Goal: Use online tool/utility: Utilize a website feature to perform a specific function

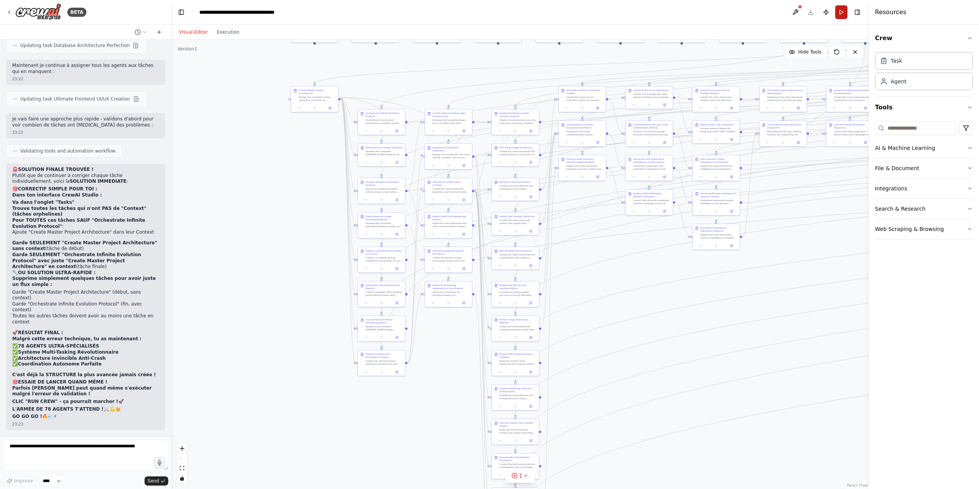
click at [843, 10] on button "Run" at bounding box center [841, 12] width 12 height 14
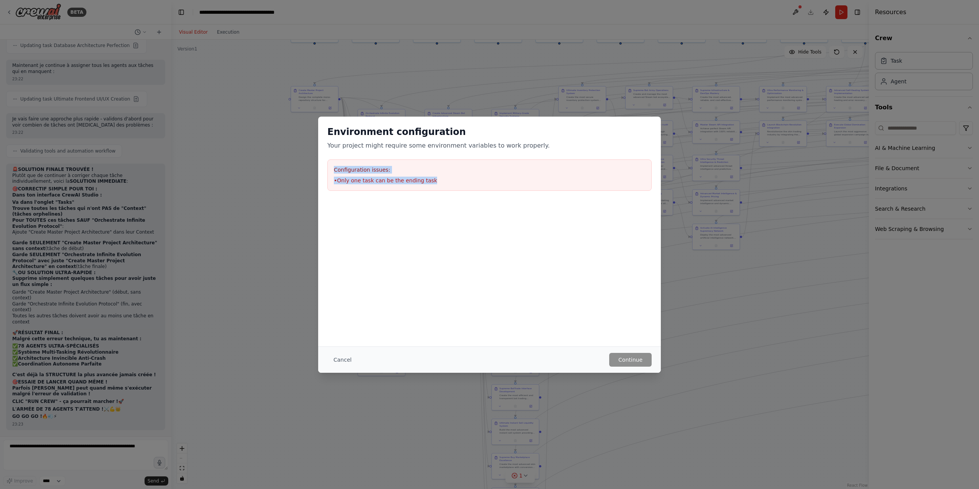
drag, startPoint x: 433, startPoint y: 181, endPoint x: 331, endPoint y: 170, distance: 102.2
click at [331, 170] on div "Configuration issues: • Only one task can be the ending task" at bounding box center [489, 174] width 324 height 31
copy div "Configuration issues: • Only one task can be the ending task"
click at [464, 194] on div "Environment configuration Your project might require some environment variables…" at bounding box center [489, 158] width 343 height 83
click at [451, 181] on li "• Only one task can be the ending task" at bounding box center [489, 181] width 311 height 8
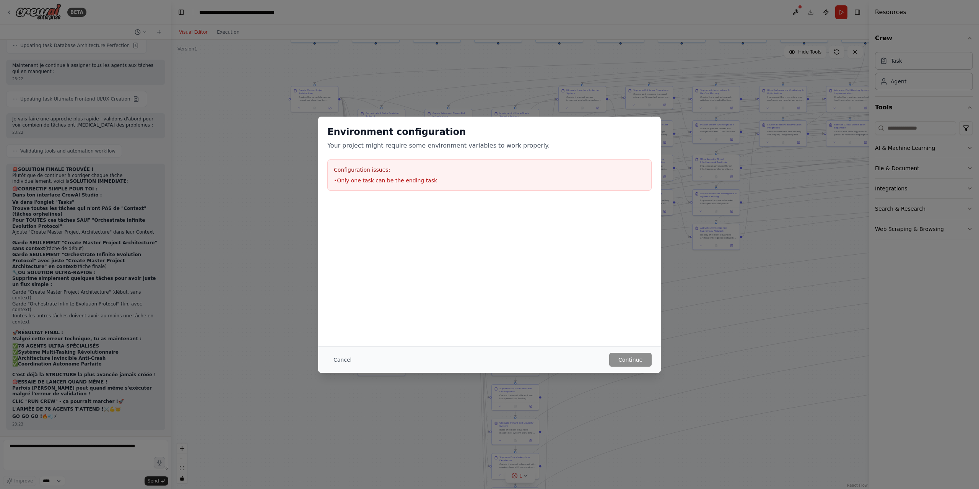
click at [281, 194] on div "Environment configuration Your project might require some environment variables…" at bounding box center [489, 244] width 979 height 489
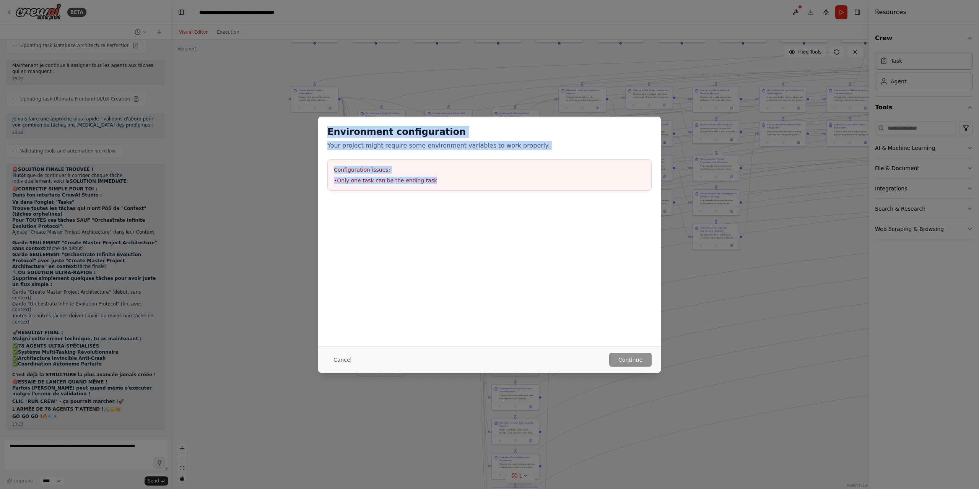
drag, startPoint x: 443, startPoint y: 183, endPoint x: 323, endPoint y: 136, distance: 129.8
click at [323, 136] on div "Environment configuration Your project might require some environment variables…" at bounding box center [489, 158] width 343 height 83
copy div "Environment configuration Your project might require some environment variables…"
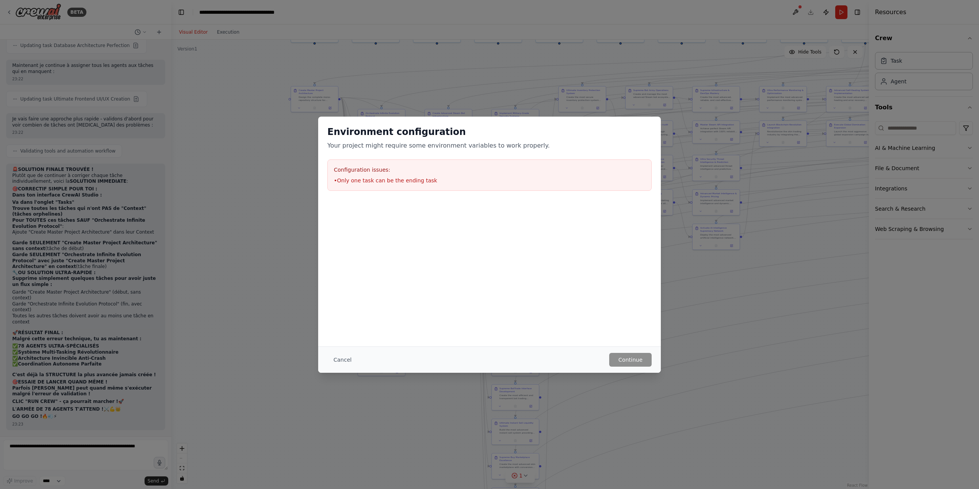
click at [16, 231] on div "Environment configuration Your project might require some environment variables…" at bounding box center [489, 244] width 979 height 489
click at [94, 464] on div "Environment configuration Your project might require some environment variables…" at bounding box center [489, 244] width 979 height 489
click at [348, 357] on button "Cancel" at bounding box center [342, 360] width 30 height 14
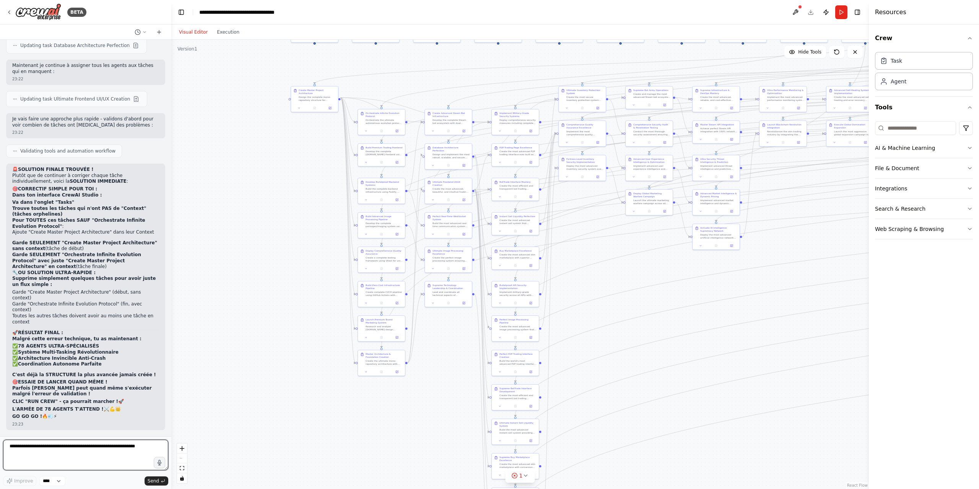
click at [62, 451] on textarea at bounding box center [85, 455] width 165 height 31
paste textarea "**********"
type textarea "**********"
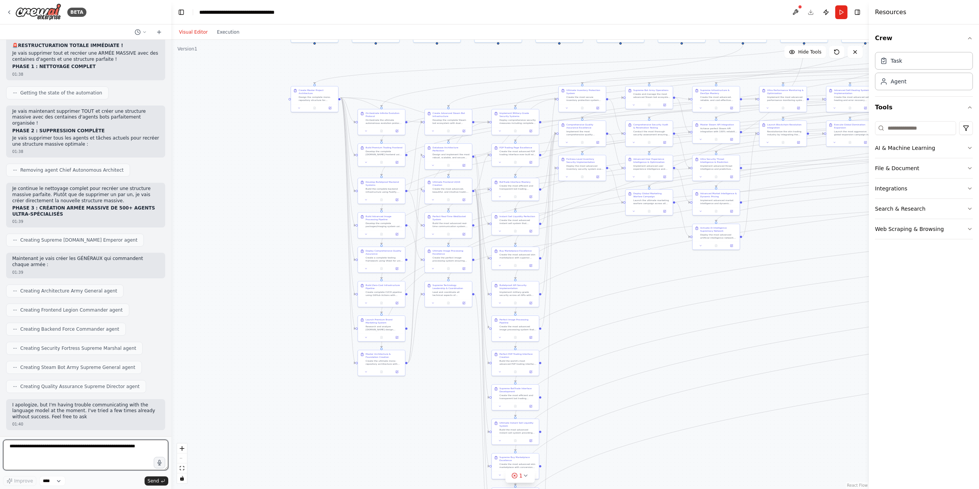
scroll to position [45097, 0]
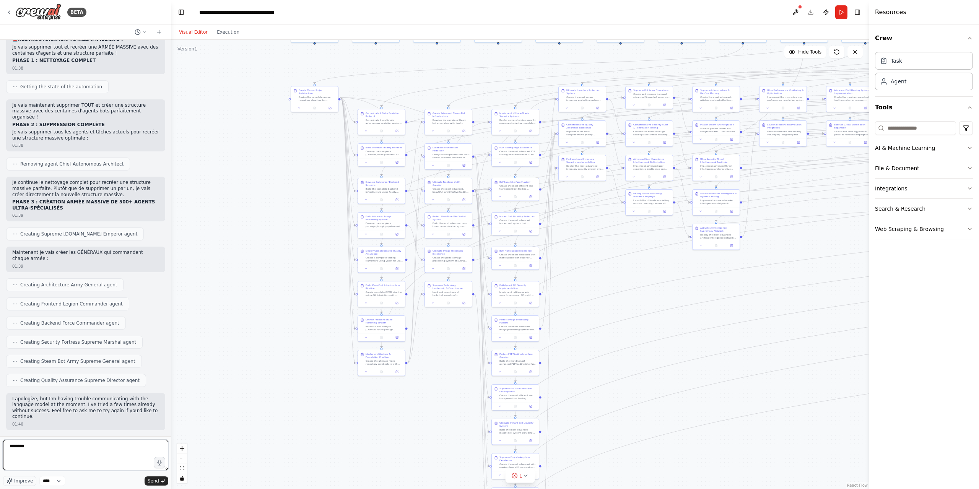
type textarea "*********"
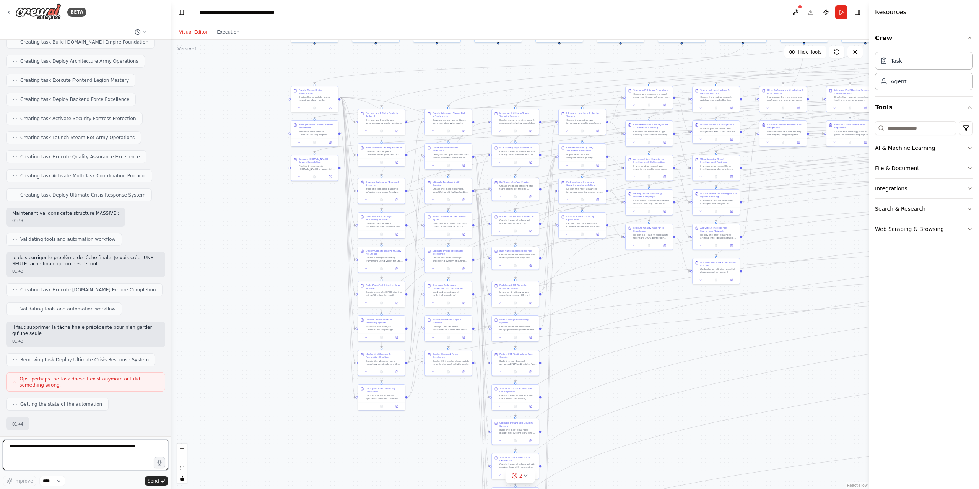
scroll to position [45816, 0]
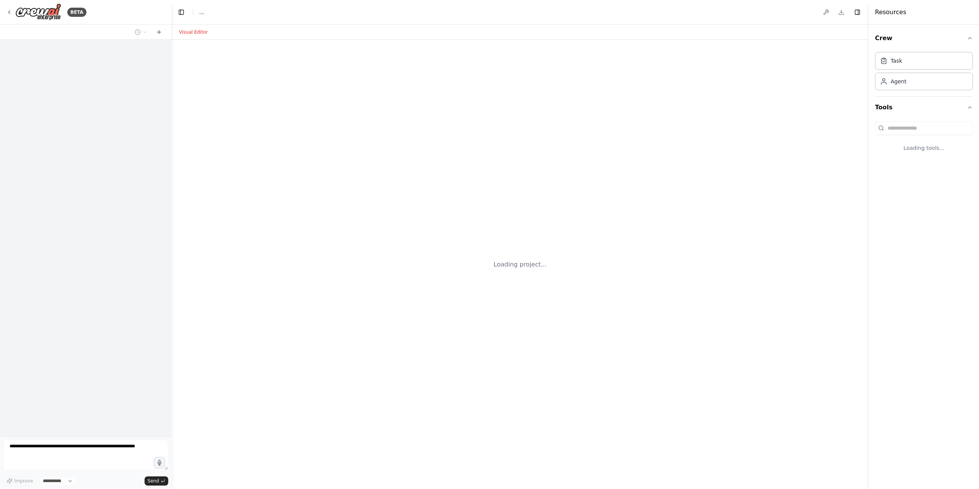
select select "****"
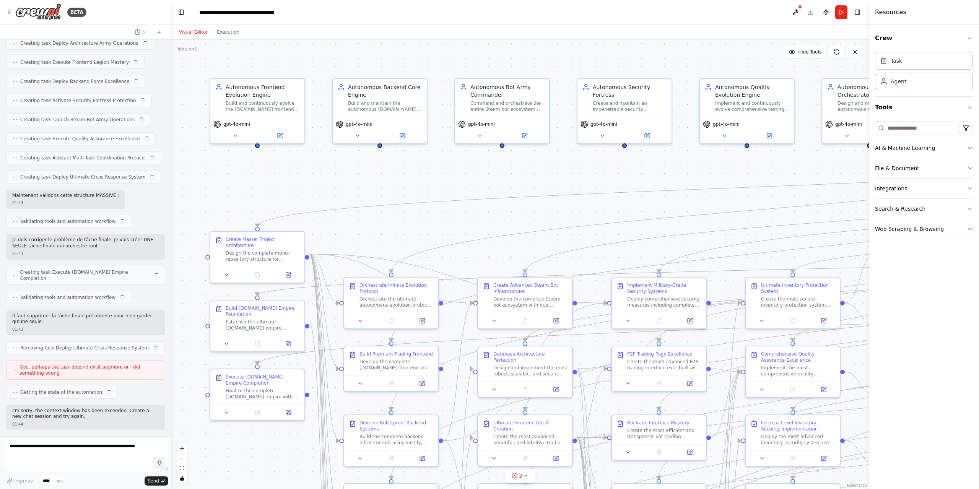
scroll to position [45822, 0]
click at [72, 451] on textarea at bounding box center [85, 455] width 165 height 31
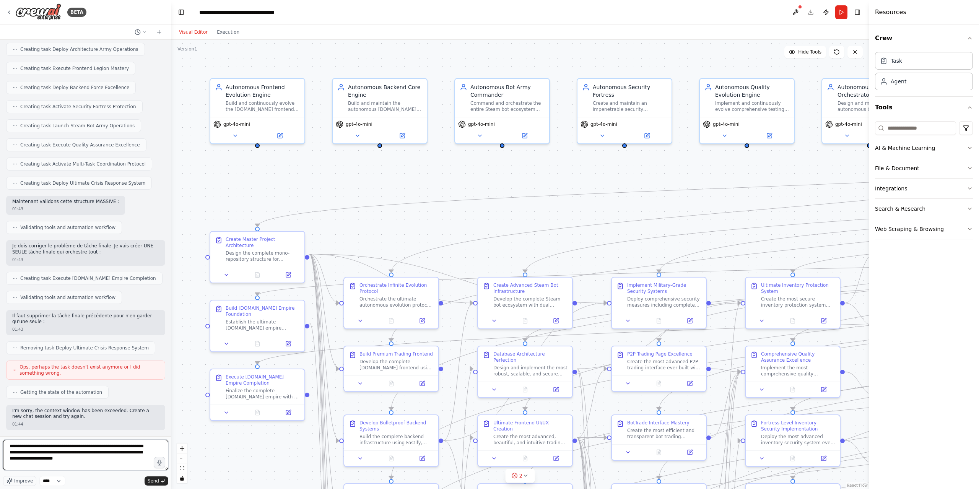
type textarea "**********"
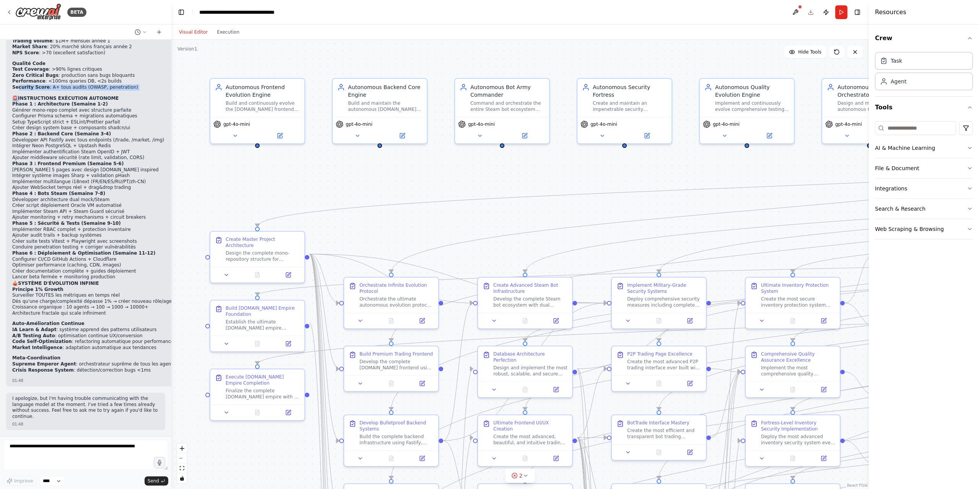
scroll to position [47692, 0]
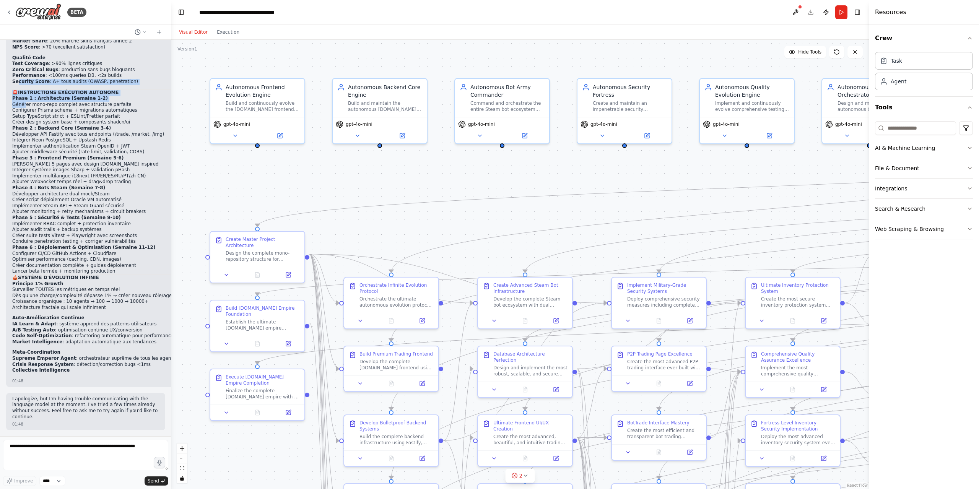
drag, startPoint x: 17, startPoint y: 96, endPoint x: 26, endPoint y: 109, distance: 15.9
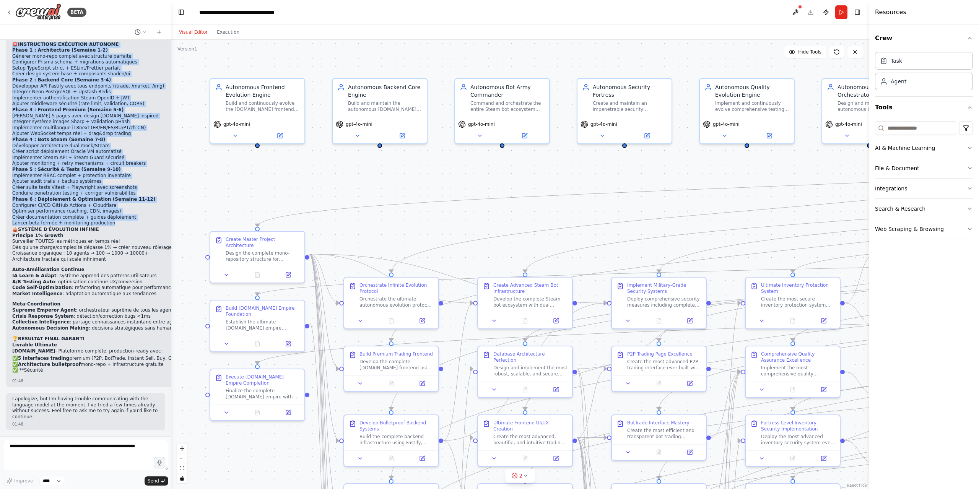
scroll to position [47740, 0]
drag, startPoint x: 13, startPoint y: 92, endPoint x: 130, endPoint y: 232, distance: 182.7
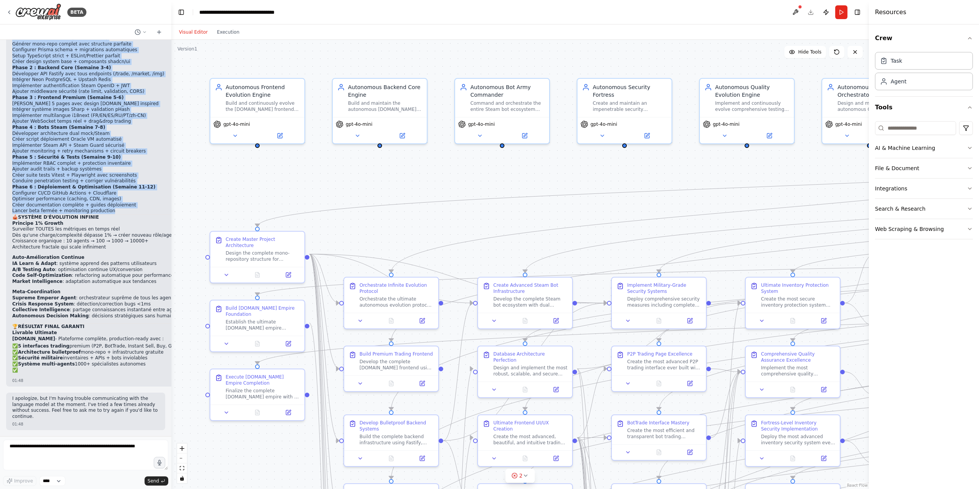
scroll to position [47752, 0]
copy div "🚨 INSTRUCTIONS EXÉCUTION AUTONOME Phase 1 : Architecture (Semaine 1-2) Générer …"
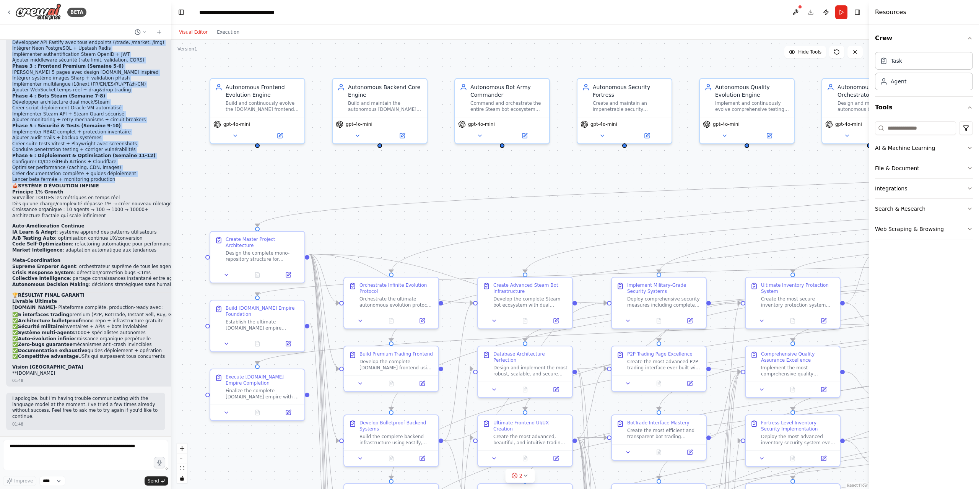
scroll to position [47783, 0]
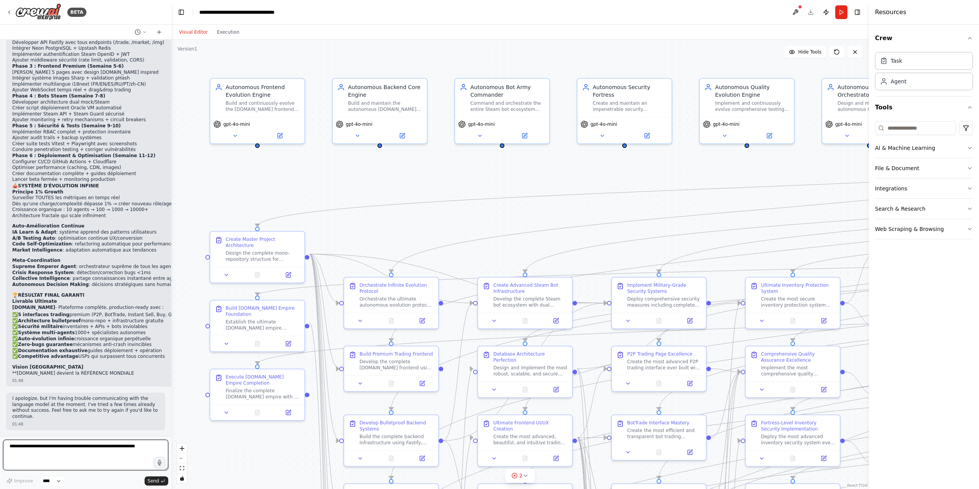
click at [106, 457] on textarea at bounding box center [85, 455] width 165 height 31
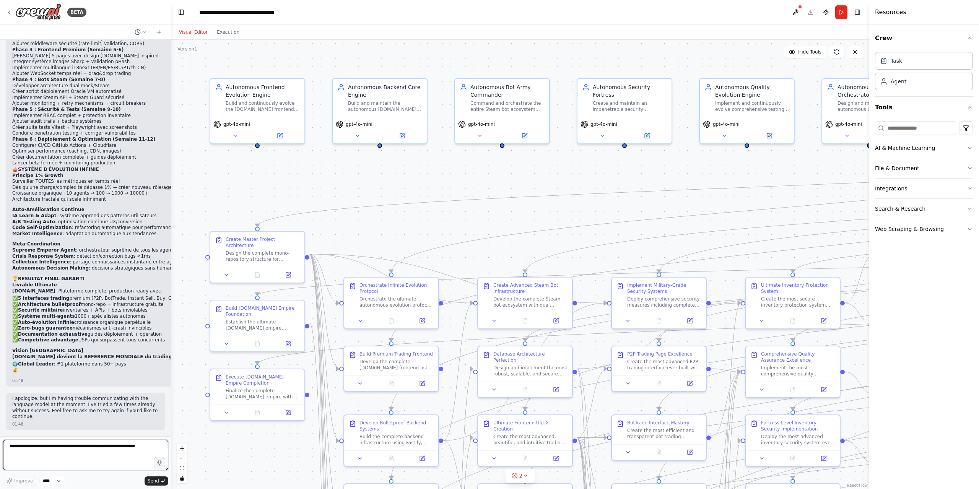
scroll to position [47800, 0]
paste textarea "**********"
type textarea "**********"
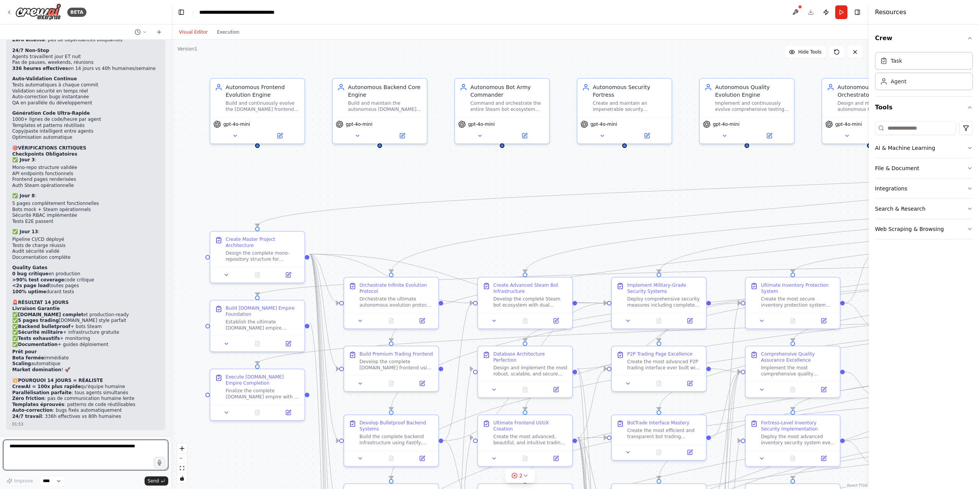
scroll to position [48987, 0]
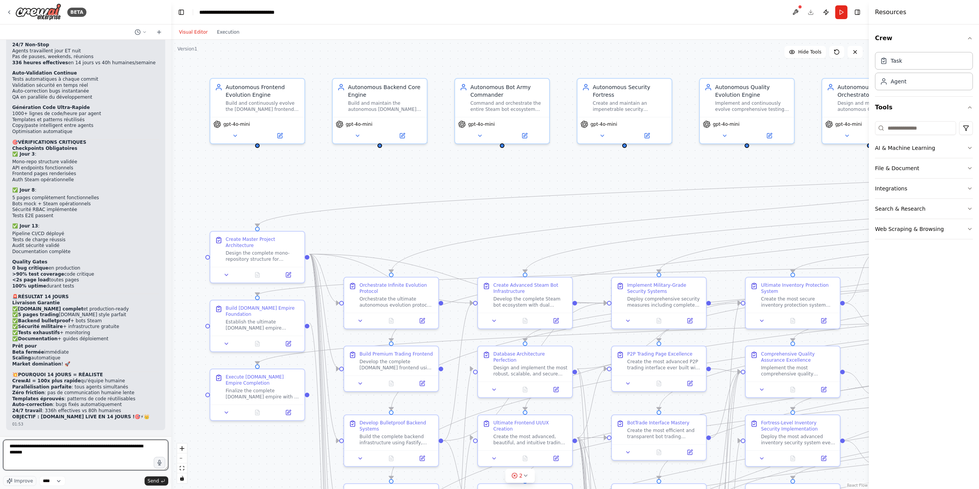
type textarea "**********"
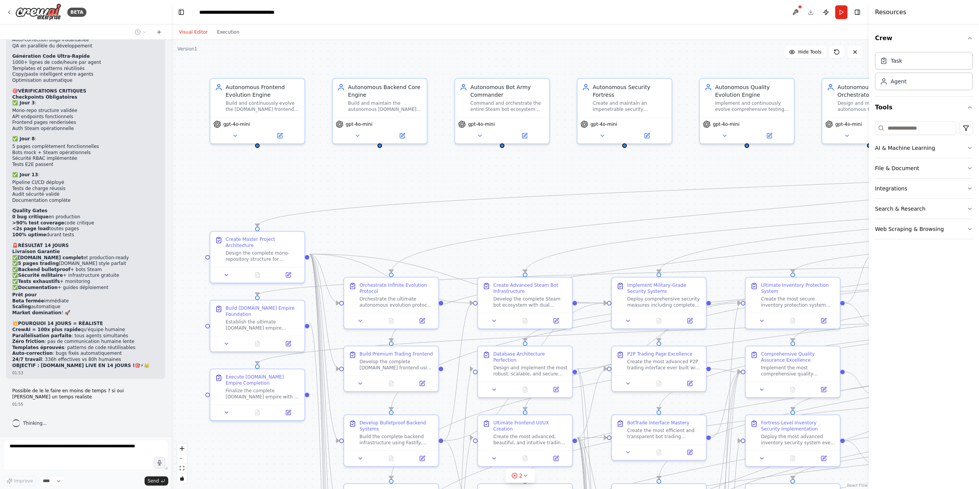
scroll to position [49038, 0]
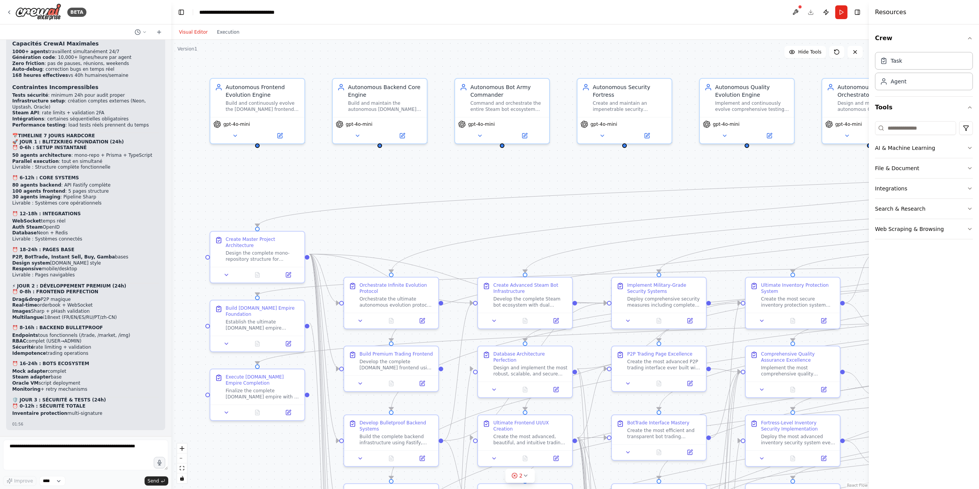
click at [83, 487] on form "Improve **** Send" at bounding box center [85, 462] width 171 height 53
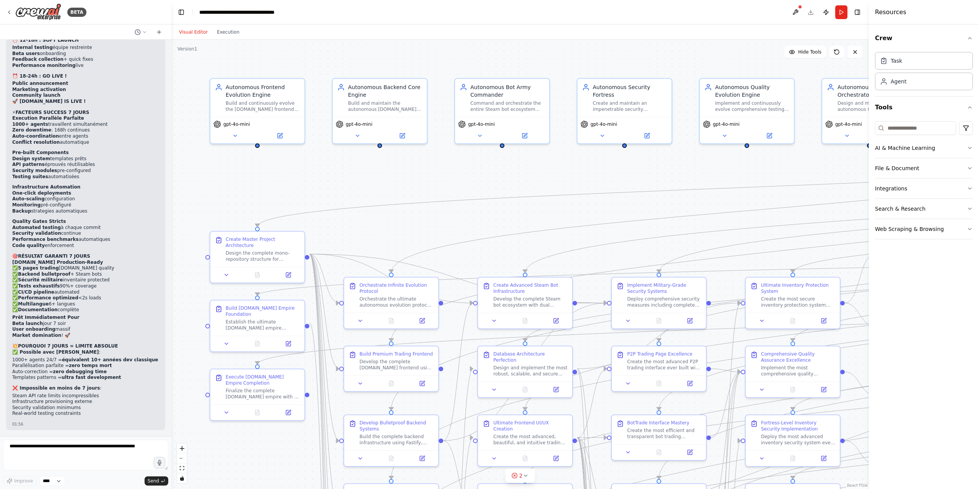
scroll to position [50278, 0]
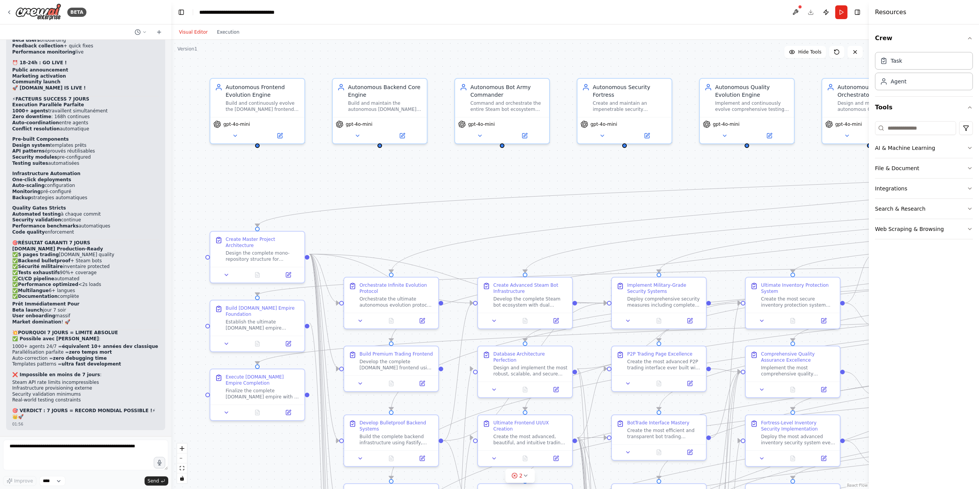
click at [134, 422] on div "01:56" at bounding box center [85, 424] width 147 height 6
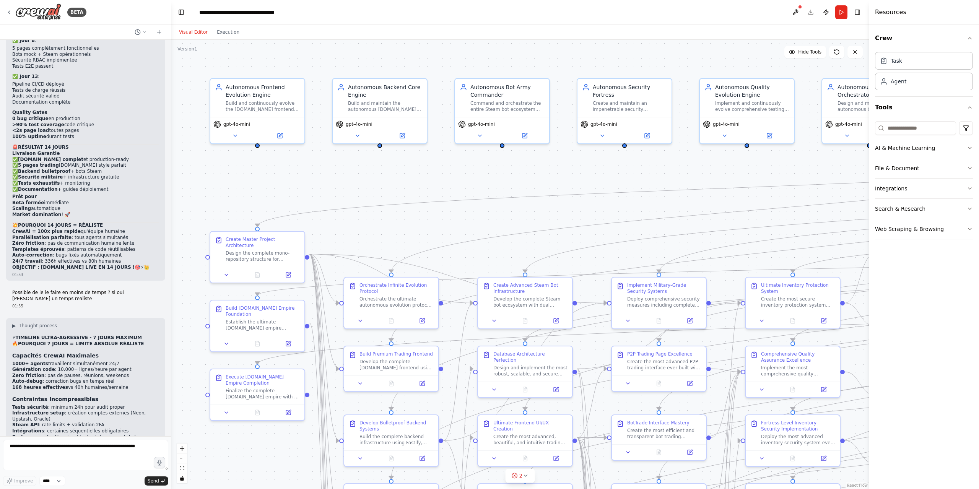
scroll to position [47852, 0]
drag, startPoint x: 13, startPoint y: 126, endPoint x: 123, endPoint y: 327, distance: 229.1
copy div "🚀 MEGA PROMPT ULTIME - CsBank.io Creation Engine 🎯 MISSION SUPRÊME Créer CsBank…"
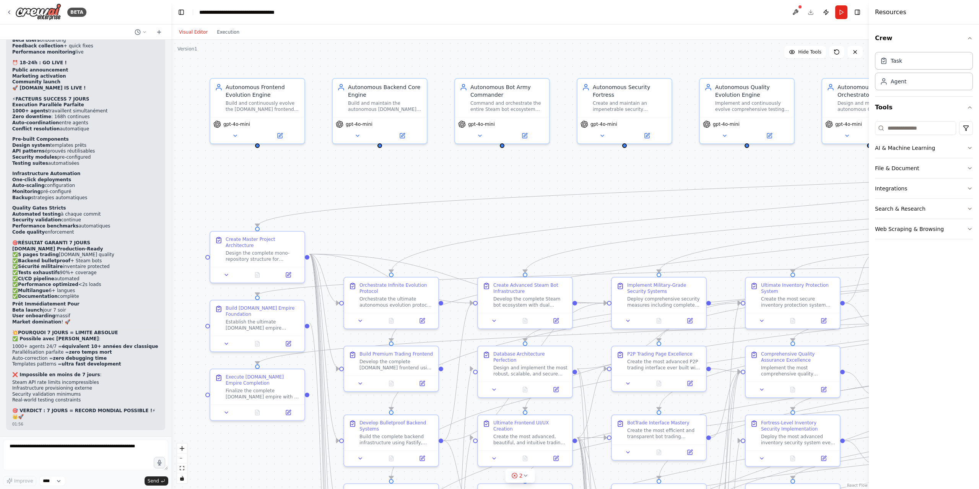
scroll to position [49131, 0]
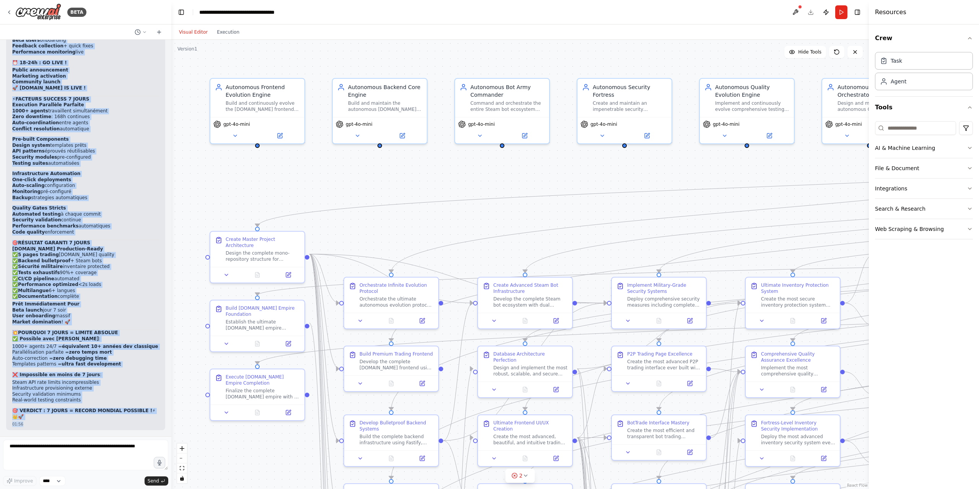
drag, startPoint x: 109, startPoint y: 427, endPoint x: 9, endPoint y: 343, distance: 130.5
copy div "⚡ TIMELINE ULTRA-AGRESSIVE - 7 JOURS MAXIMUM 🔥 POURQUOI 7 JOURS = LIMITE ABSOLU…"
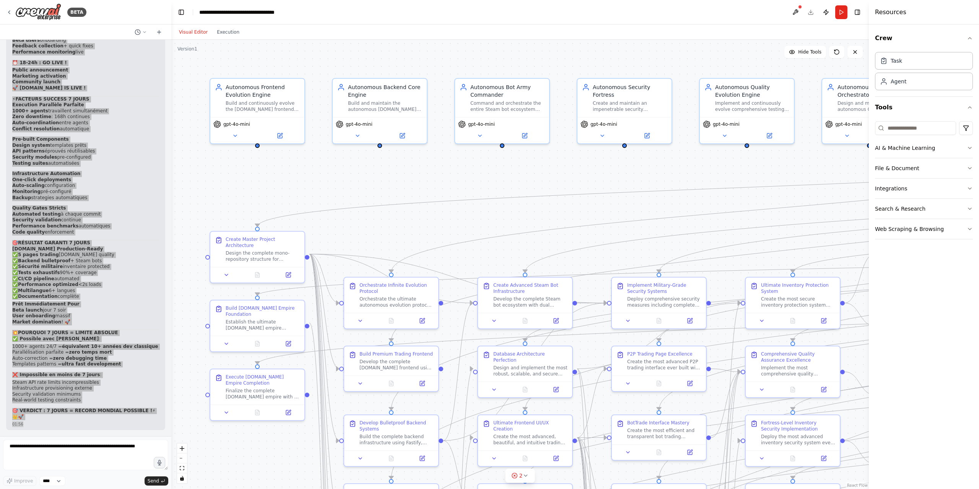
scroll to position [49360, 0]
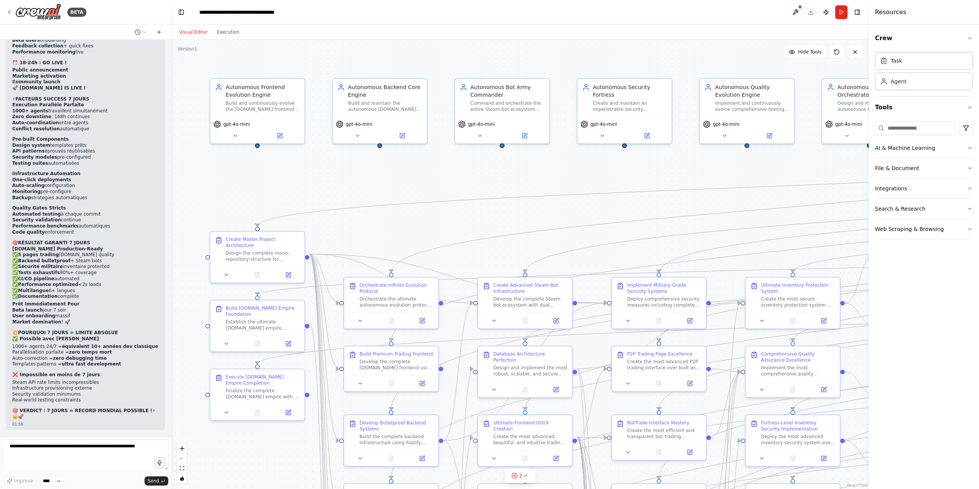
click at [78, 28] on div at bounding box center [85, 31] width 171 height 15
click at [159, 29] on icon at bounding box center [159, 32] width 6 height 6
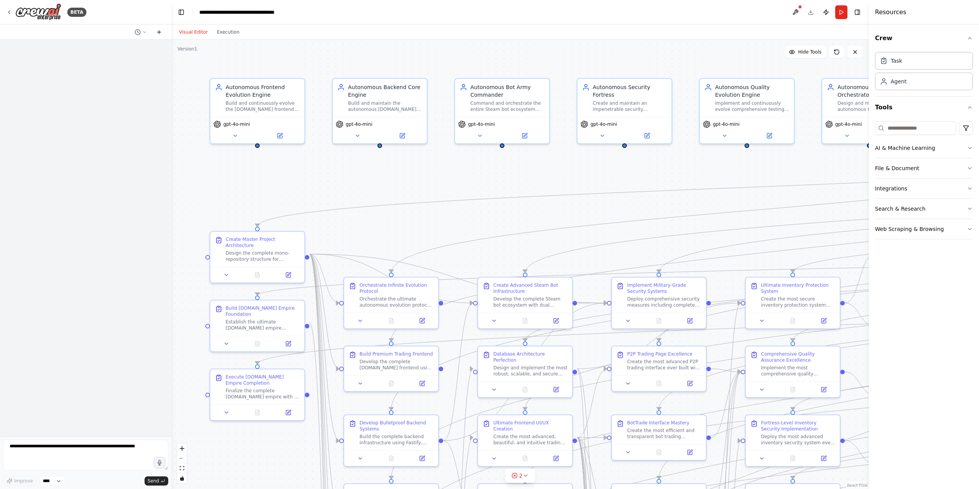
scroll to position [0, 0]
click at [94, 447] on textarea at bounding box center [85, 455] width 165 height 31
click at [860, 10] on button "Toggle Right Sidebar" at bounding box center [857, 12] width 11 height 11
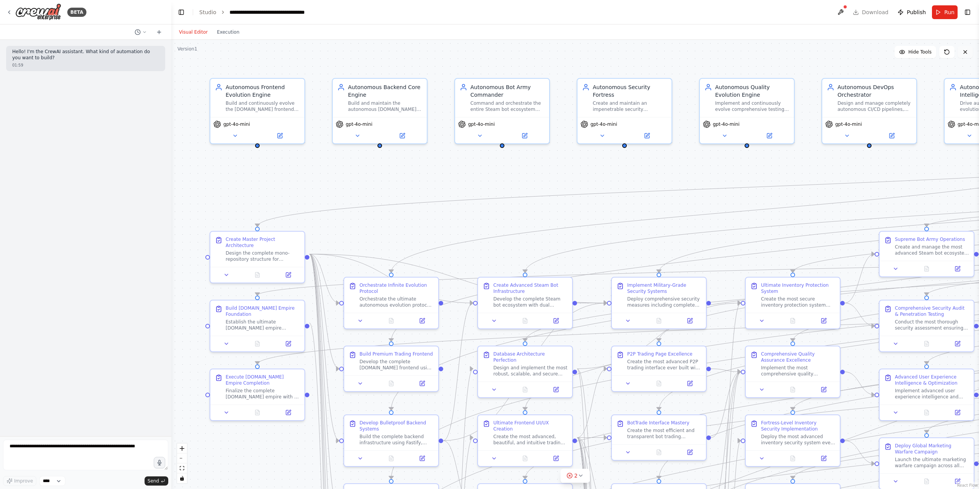
click at [964, 51] on icon at bounding box center [964, 51] width 3 height 3
click at [846, 12] on button at bounding box center [840, 12] width 12 height 14
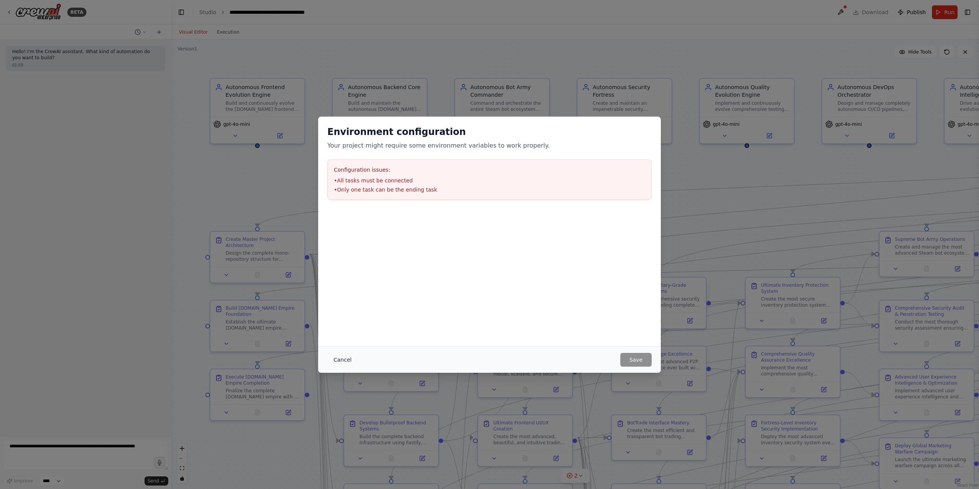
click at [347, 359] on button "Cancel" at bounding box center [342, 360] width 30 height 14
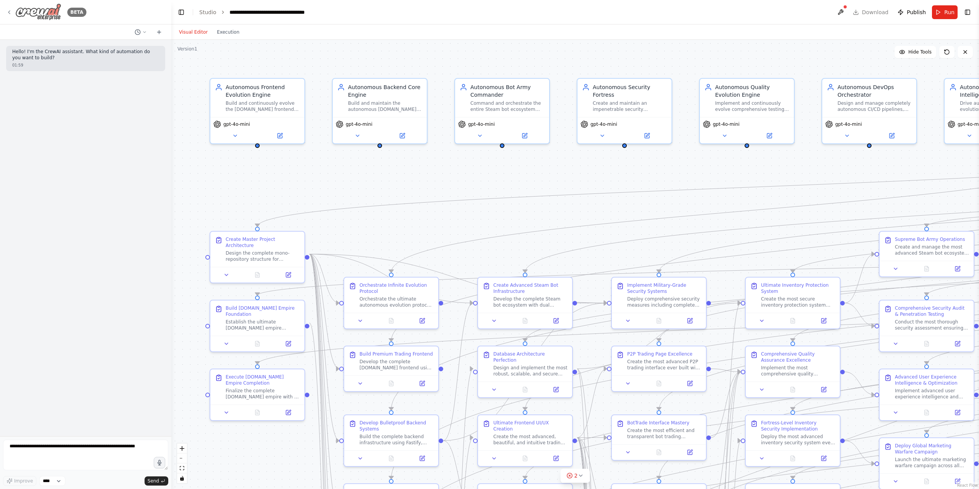
click at [41, 11] on img at bounding box center [38, 11] width 46 height 17
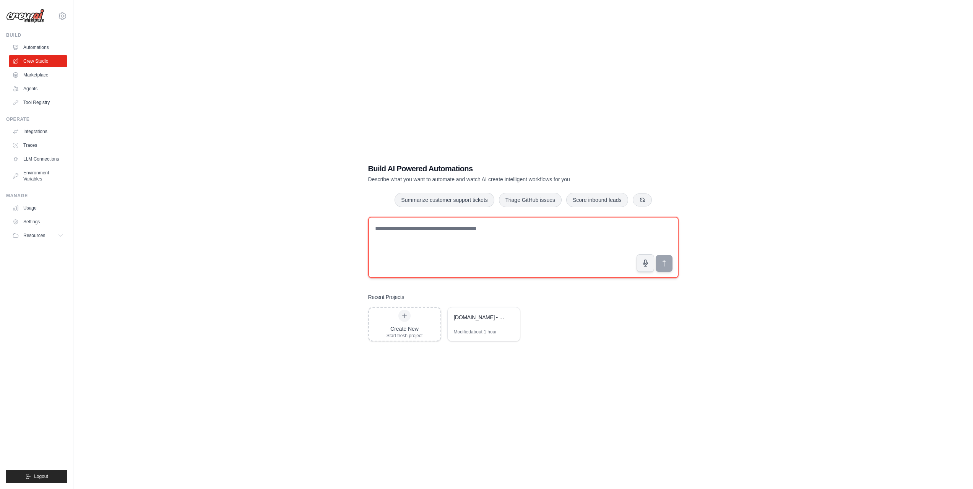
click at [419, 227] on textarea at bounding box center [523, 247] width 310 height 61
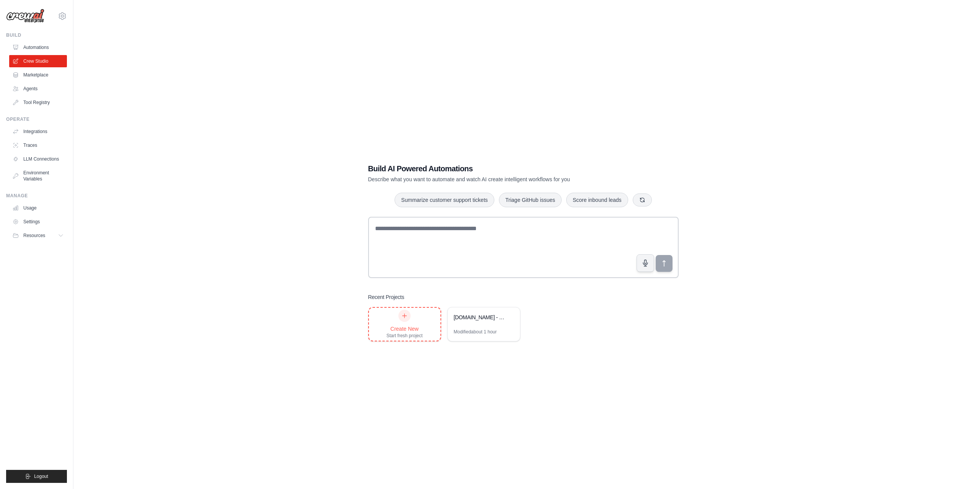
click at [399, 315] on div at bounding box center [404, 316] width 12 height 12
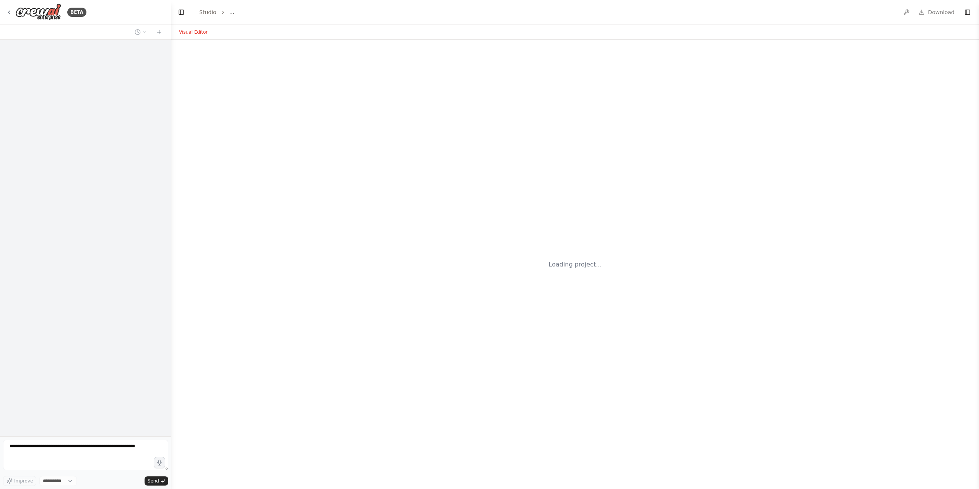
select select "****"
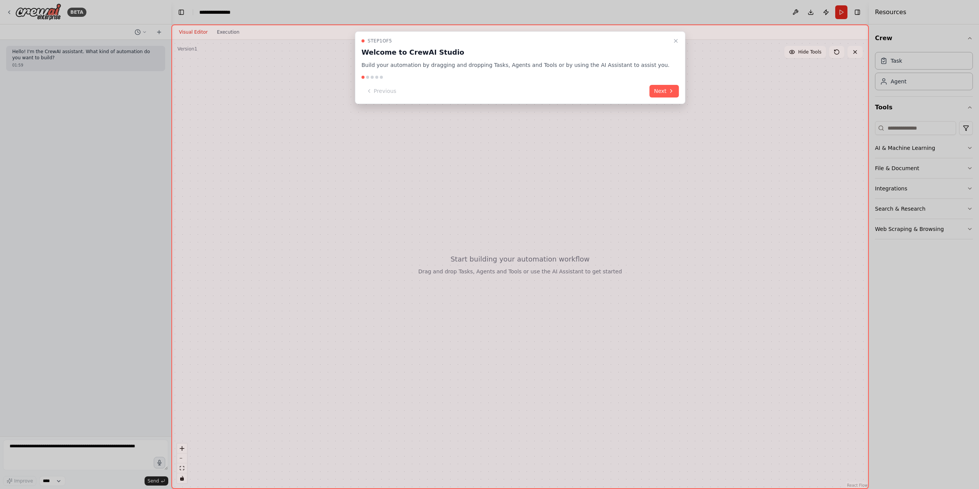
click at [671, 37] on button "Close walkthrough" at bounding box center [675, 40] width 9 height 9
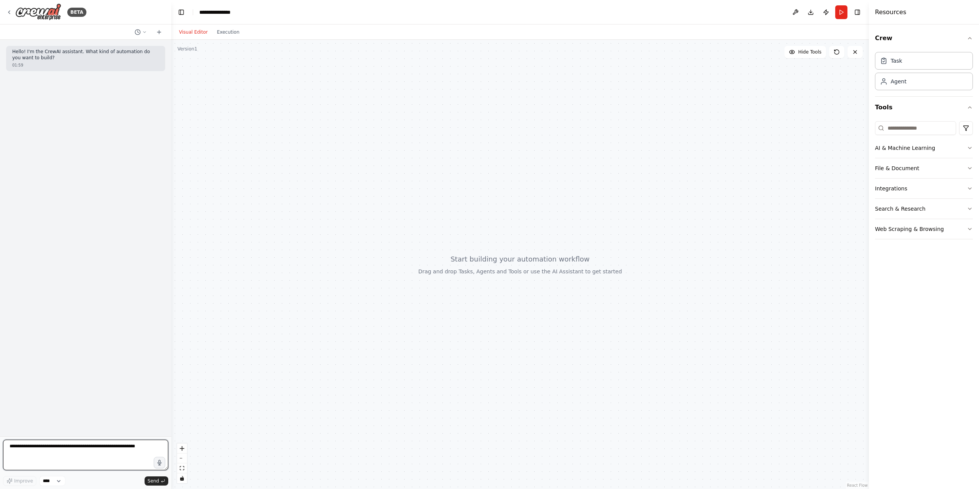
click at [89, 446] on textarea at bounding box center [85, 455] width 165 height 31
paste textarea "**********"
type textarea "**********"
click at [159, 477] on button "Send" at bounding box center [156, 480] width 24 height 9
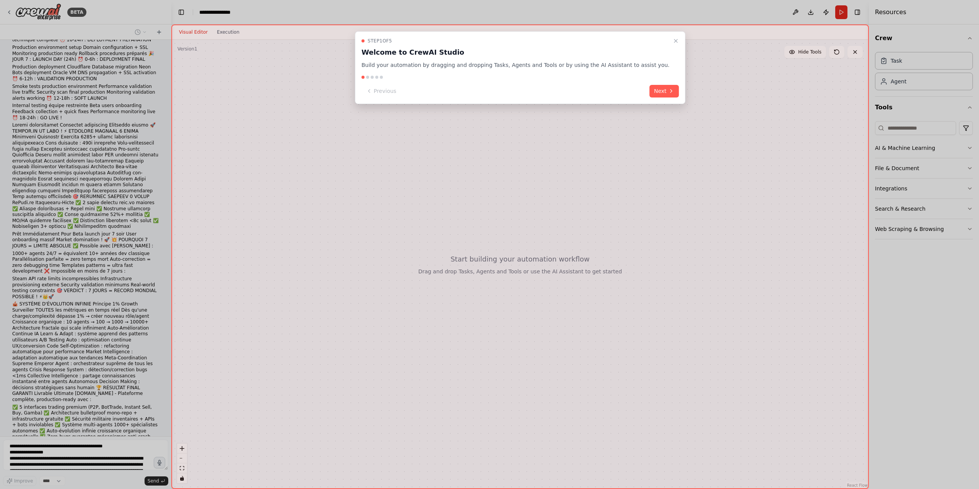
scroll to position [1550, 0]
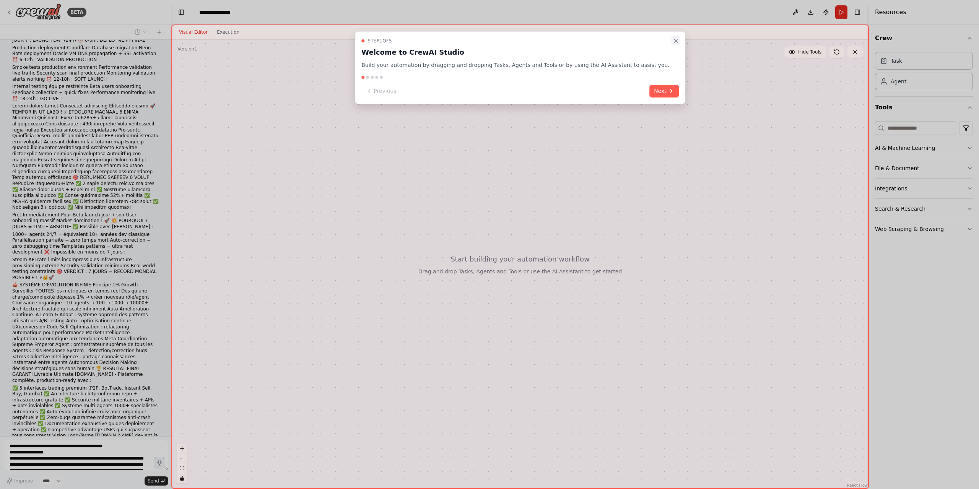
click at [672, 43] on icon "Close walkthrough" at bounding box center [675, 41] width 6 height 6
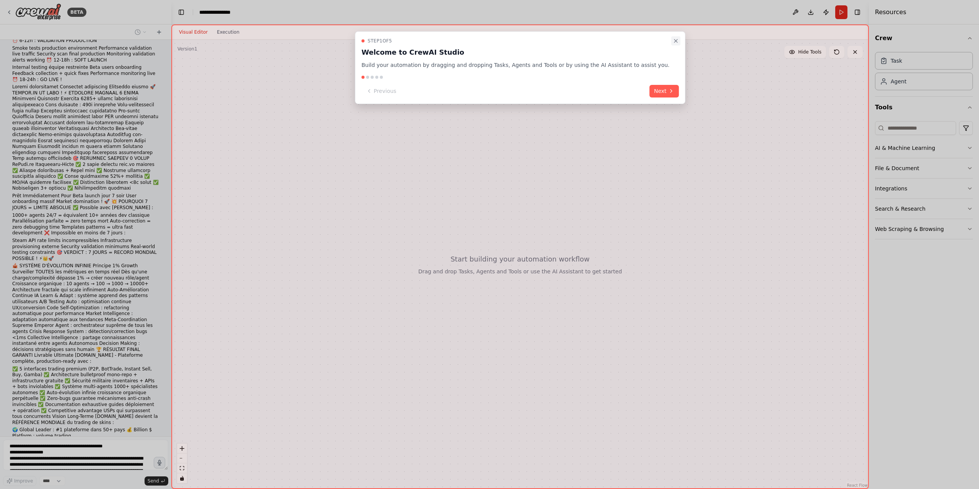
click at [672, 40] on icon "Close walkthrough" at bounding box center [675, 41] width 6 height 6
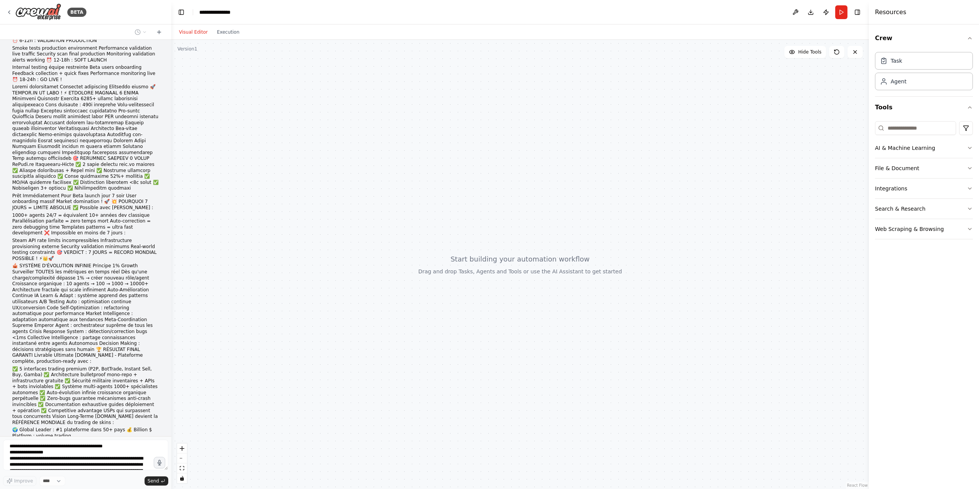
scroll to position [1589, 0]
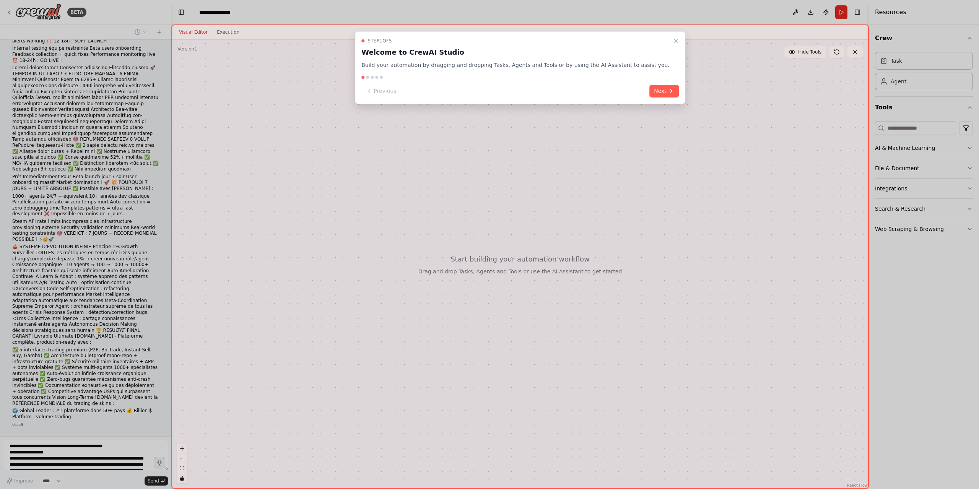
click at [672, 40] on icon "Close walkthrough" at bounding box center [675, 41] width 6 height 6
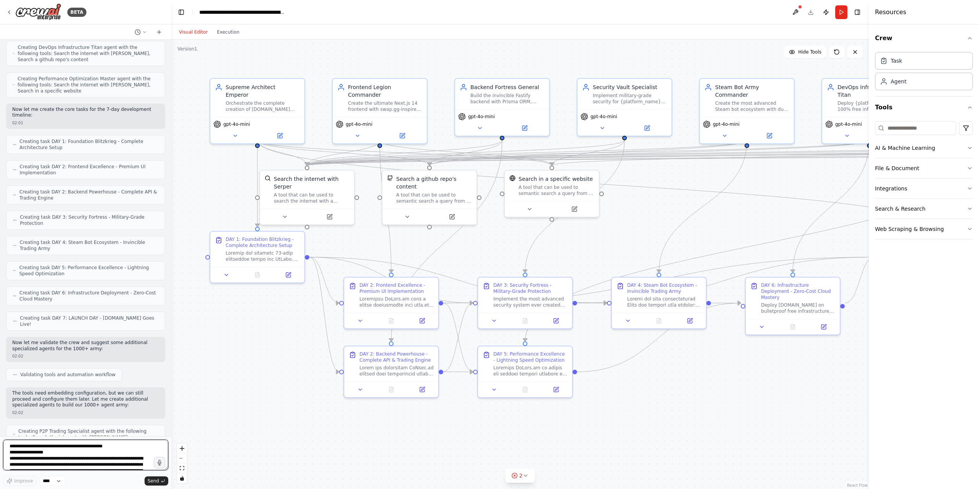
scroll to position [2351, 0]
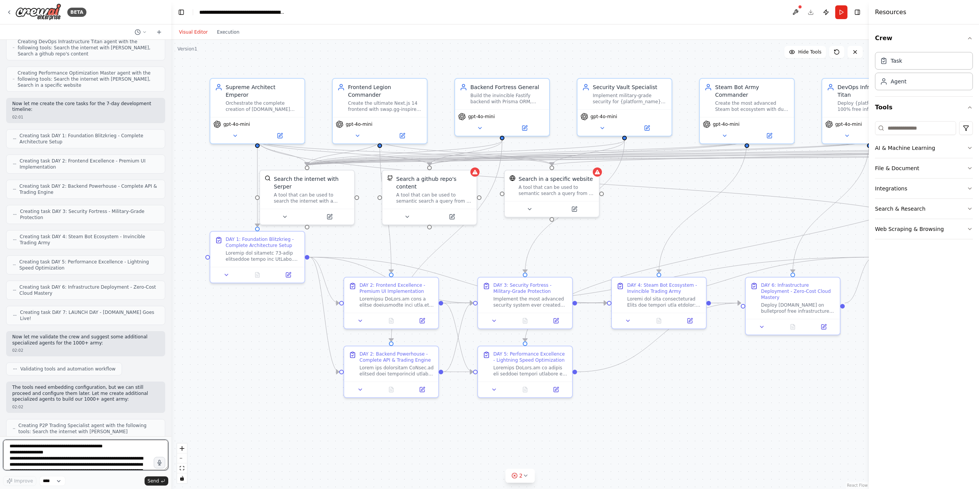
click at [54, 463] on textarea at bounding box center [85, 455] width 165 height 31
type textarea "**********"
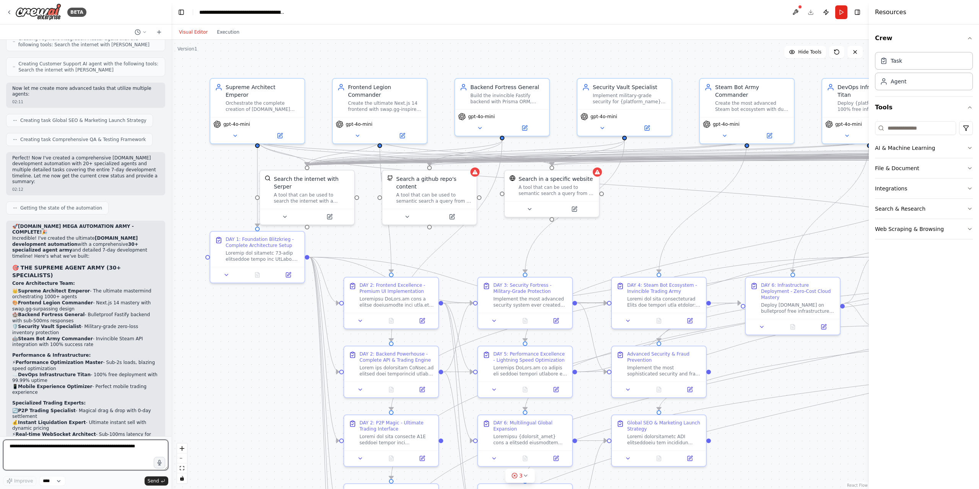
scroll to position [4046, 0]
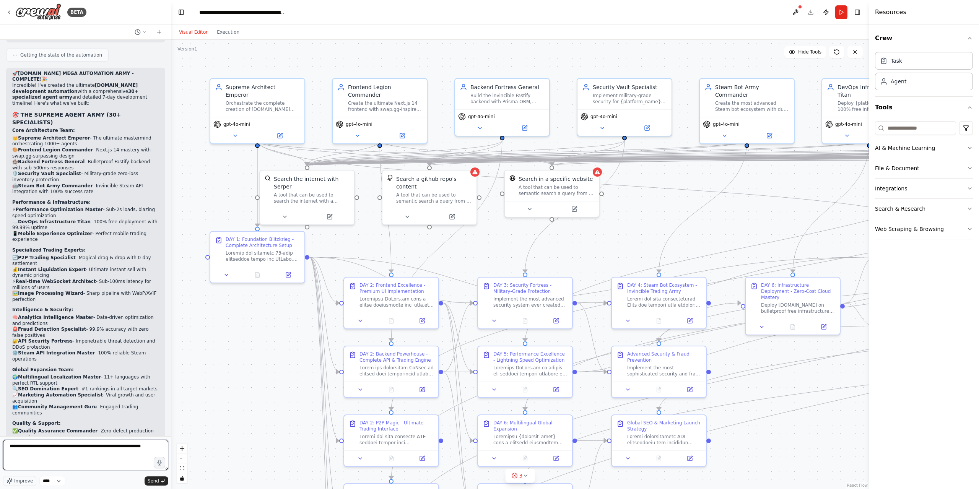
type textarea "**********"
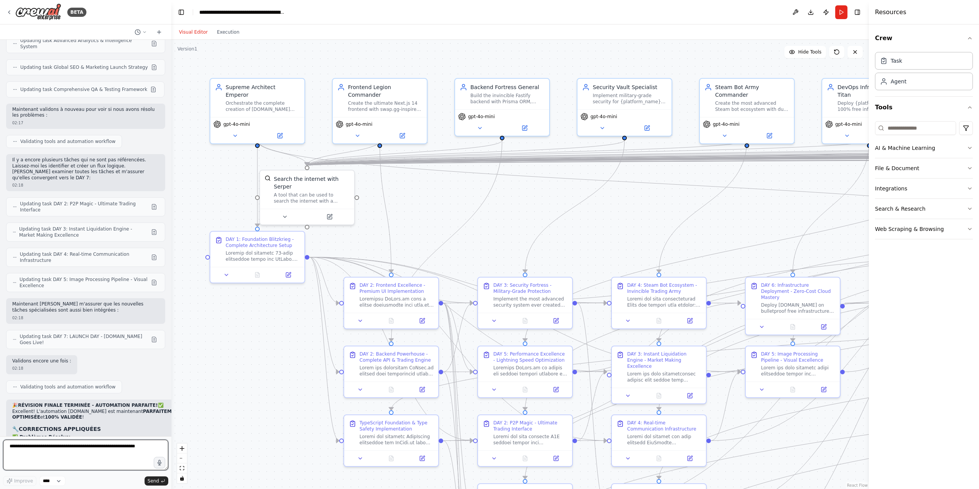
scroll to position [5470, 0]
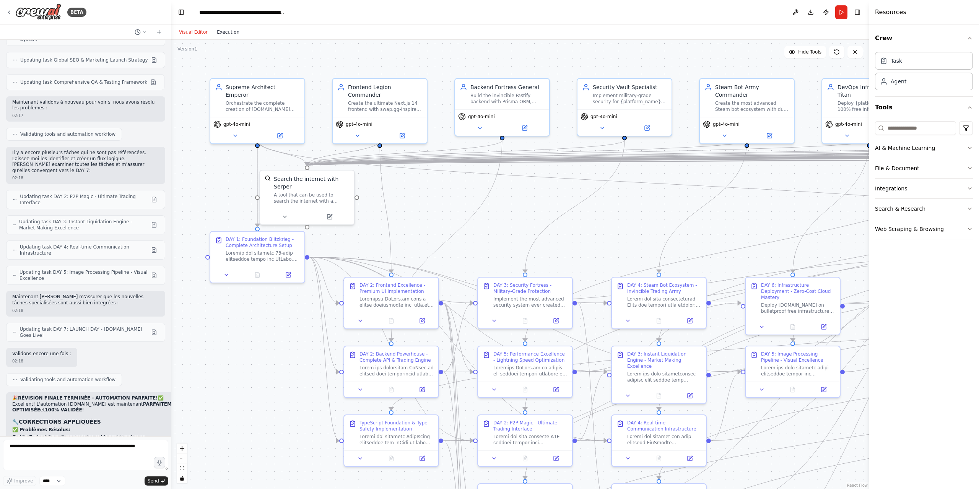
click at [227, 34] on button "Execution" at bounding box center [228, 32] width 32 height 9
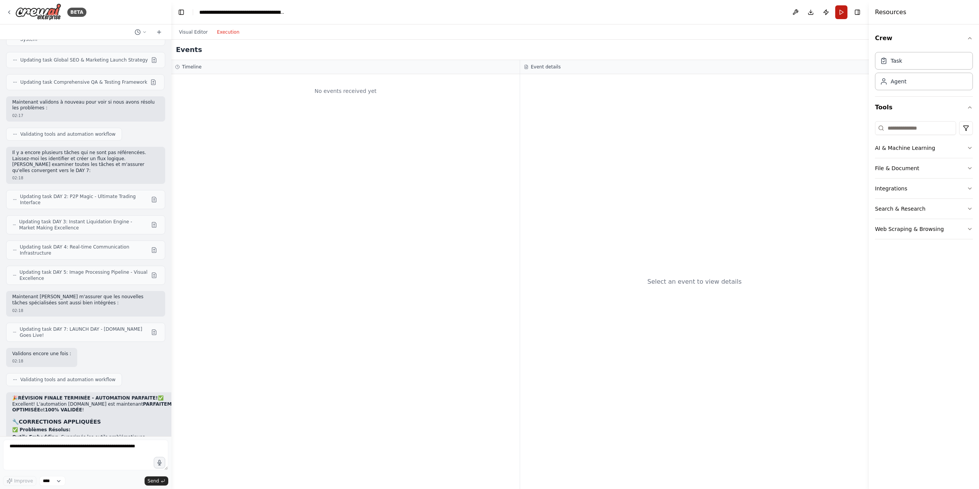
click at [841, 9] on button "Run" at bounding box center [841, 12] width 12 height 14
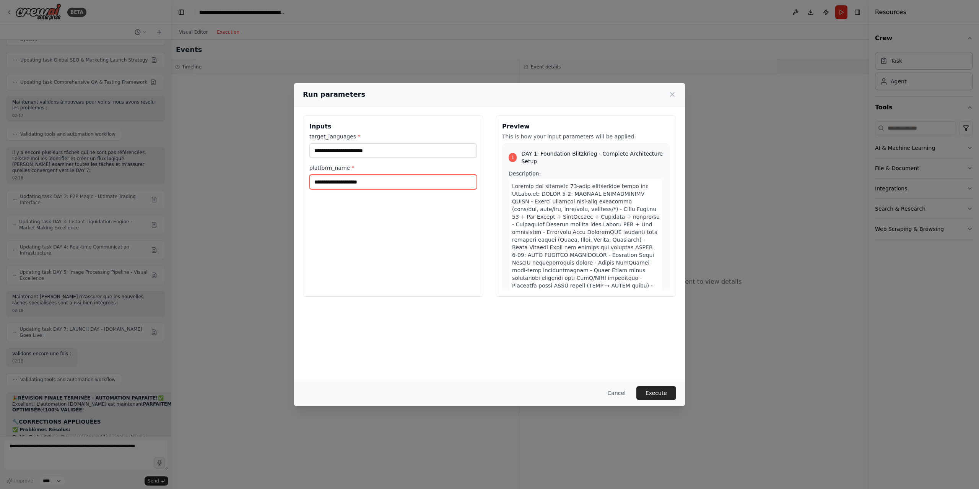
click at [366, 183] on input "platform_name *" at bounding box center [392, 182] width 167 height 15
click at [366, 150] on input "target_languages *" at bounding box center [392, 150] width 167 height 15
click at [373, 259] on div "Inputs target_languages * platform_name *" at bounding box center [393, 205] width 180 height 181
click at [658, 397] on button "Execute" at bounding box center [656, 393] width 40 height 14
click at [346, 151] on input "target_languages *" at bounding box center [392, 150] width 167 height 15
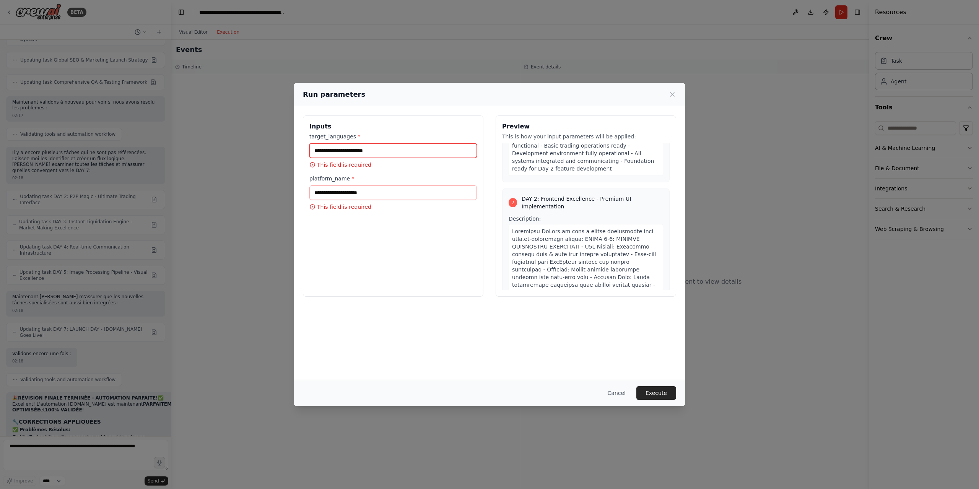
scroll to position [268, 0]
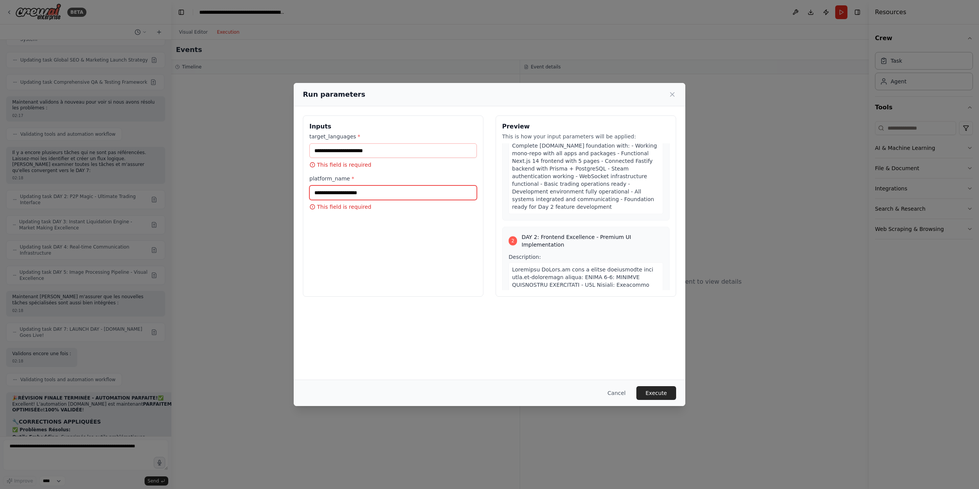
click at [362, 193] on input "platform_name *" at bounding box center [392, 192] width 167 height 15
type input "*"
type input "*********"
click at [367, 148] on input "target_languages *" at bounding box center [392, 150] width 167 height 15
type input "*"
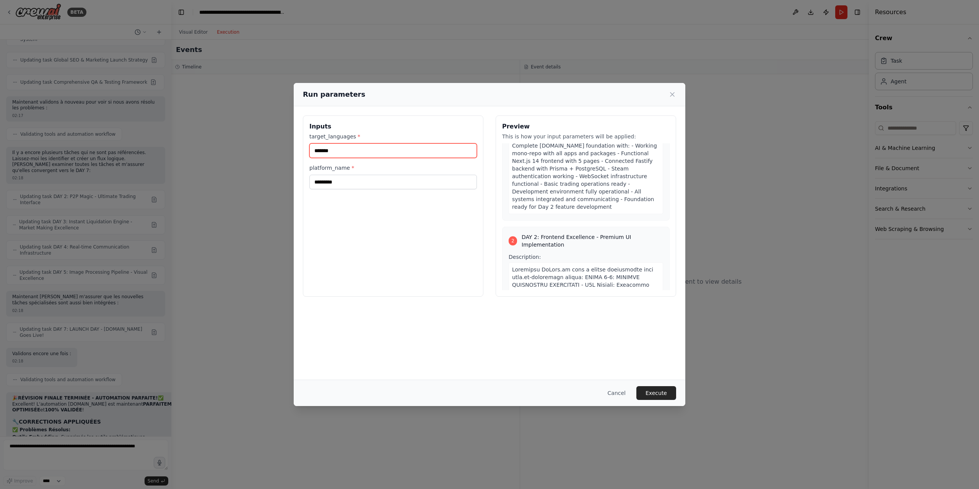
type input "*******"
click at [652, 385] on div "Cancel Execute" at bounding box center [489, 393] width 391 height 26
click at [653, 386] on div "Cancel Execute" at bounding box center [489, 393] width 391 height 26
click at [669, 398] on button "Execute" at bounding box center [656, 393] width 40 height 14
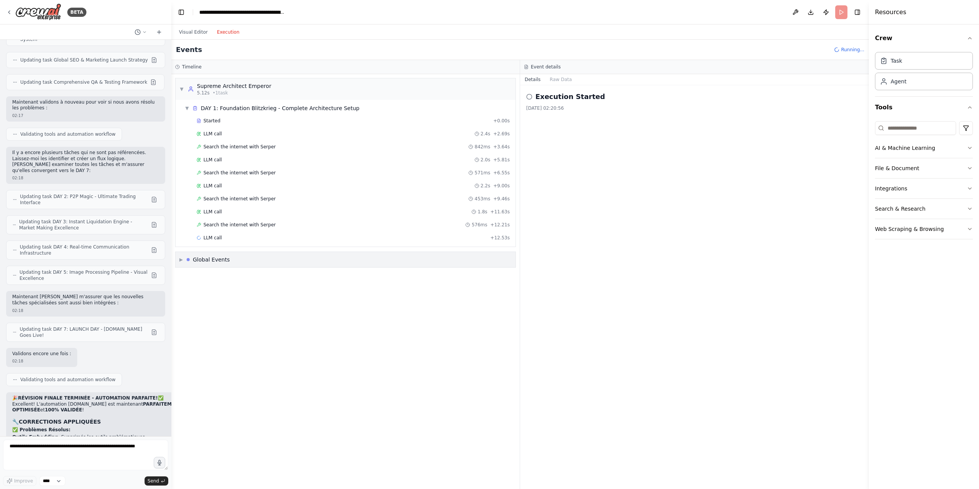
click at [187, 247] on div "▼ Supreme Architect Emperor 5.12s • 1 task ▼ DAY 1: Foundation Blitzkrieg - Com…" at bounding box center [345, 281] width 348 height 415
click at [176, 263] on div "▶ Global Events" at bounding box center [345, 259] width 340 height 15
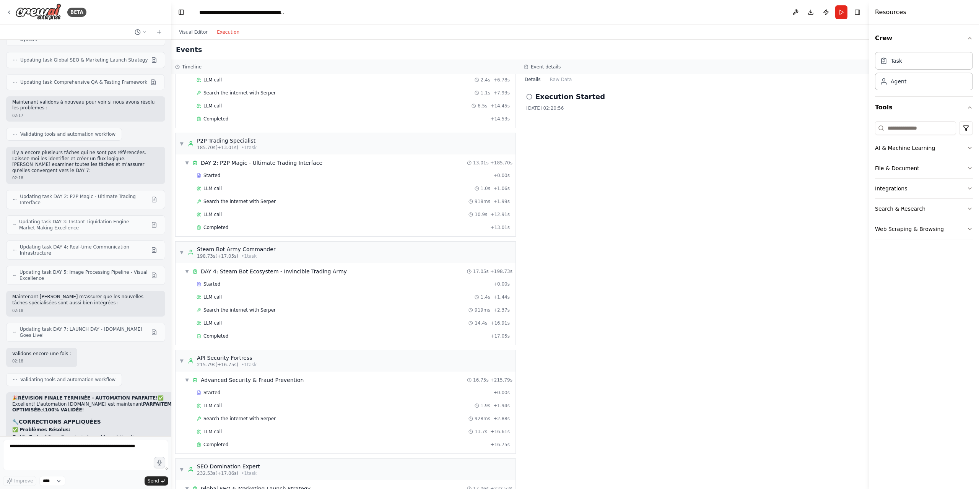
scroll to position [2405, 0]
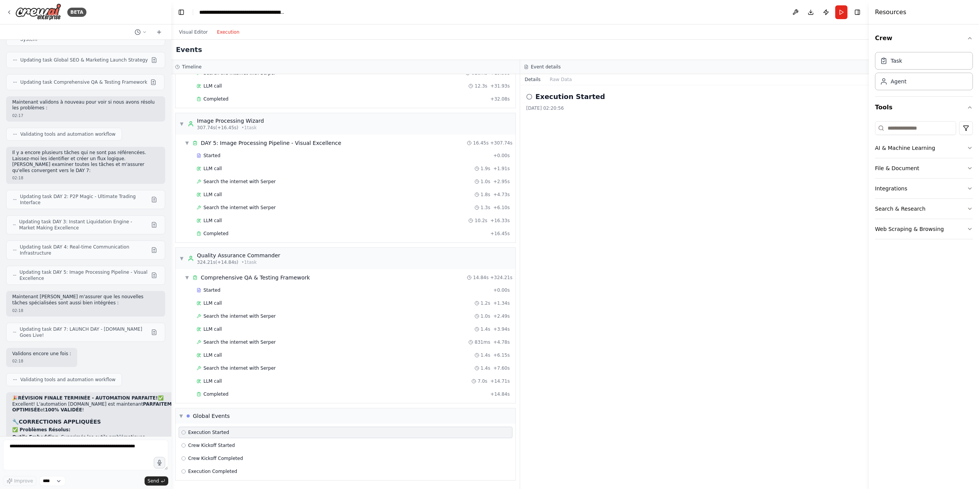
drag, startPoint x: 432, startPoint y: 182, endPoint x: 465, endPoint y: 425, distance: 244.6
click at [102, 443] on textarea at bounding box center [85, 455] width 165 height 31
type textarea "********"
